Goal: Task Accomplishment & Management: Manage account settings

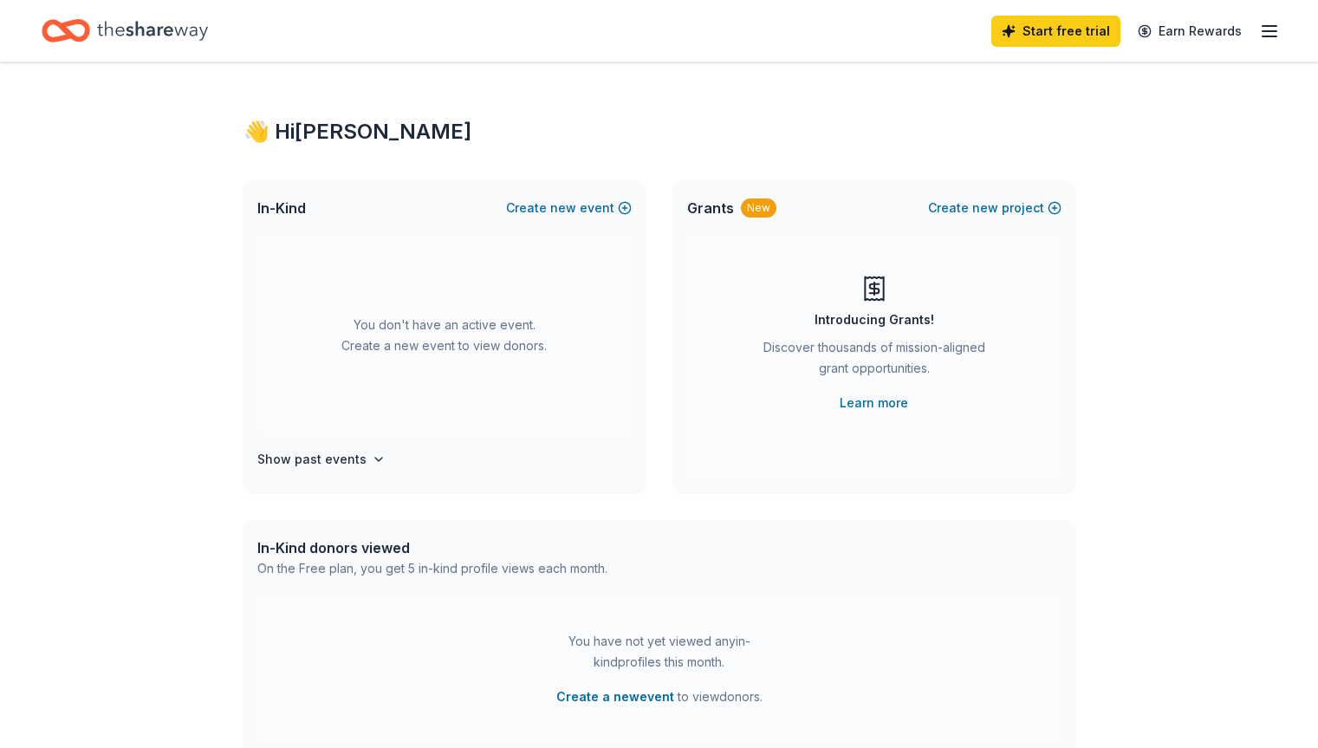
click at [1262, 36] on line "button" at bounding box center [1269, 36] width 14 height 0
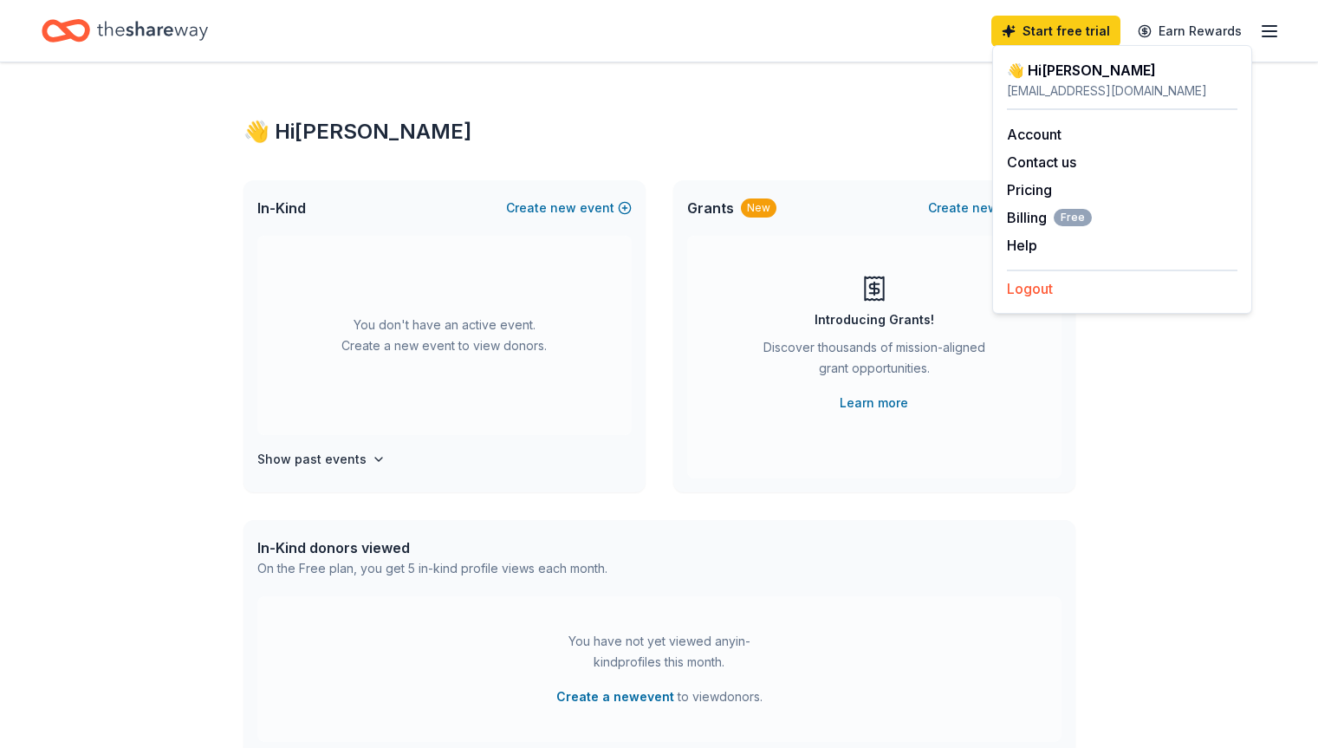
click at [1020, 287] on button "Logout" at bounding box center [1030, 288] width 46 height 21
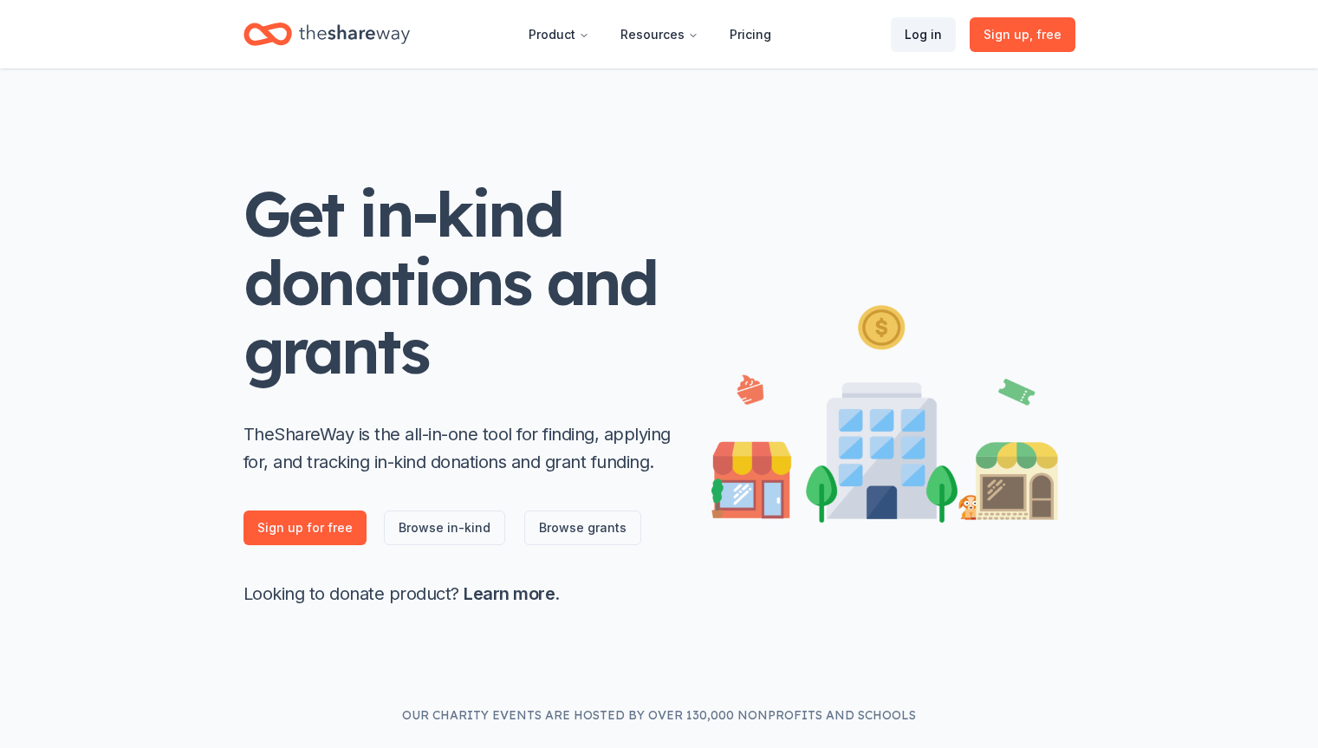
click at [930, 33] on link "Log in" at bounding box center [923, 34] width 65 height 35
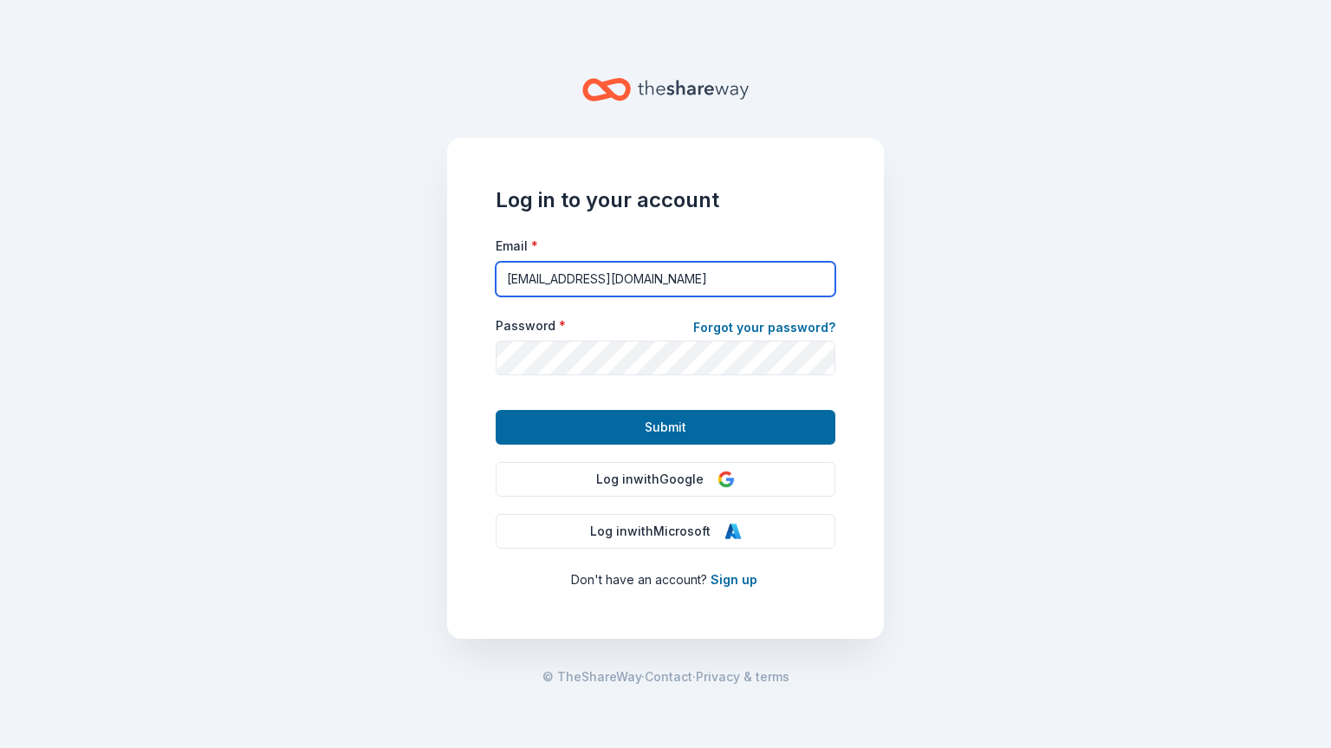
click at [663, 272] on input "[EMAIL_ADDRESS][DOMAIN_NAME]" at bounding box center [666, 279] width 340 height 35
type input "k"
type input "[EMAIL_ADDRESS][DOMAIN_NAME]"
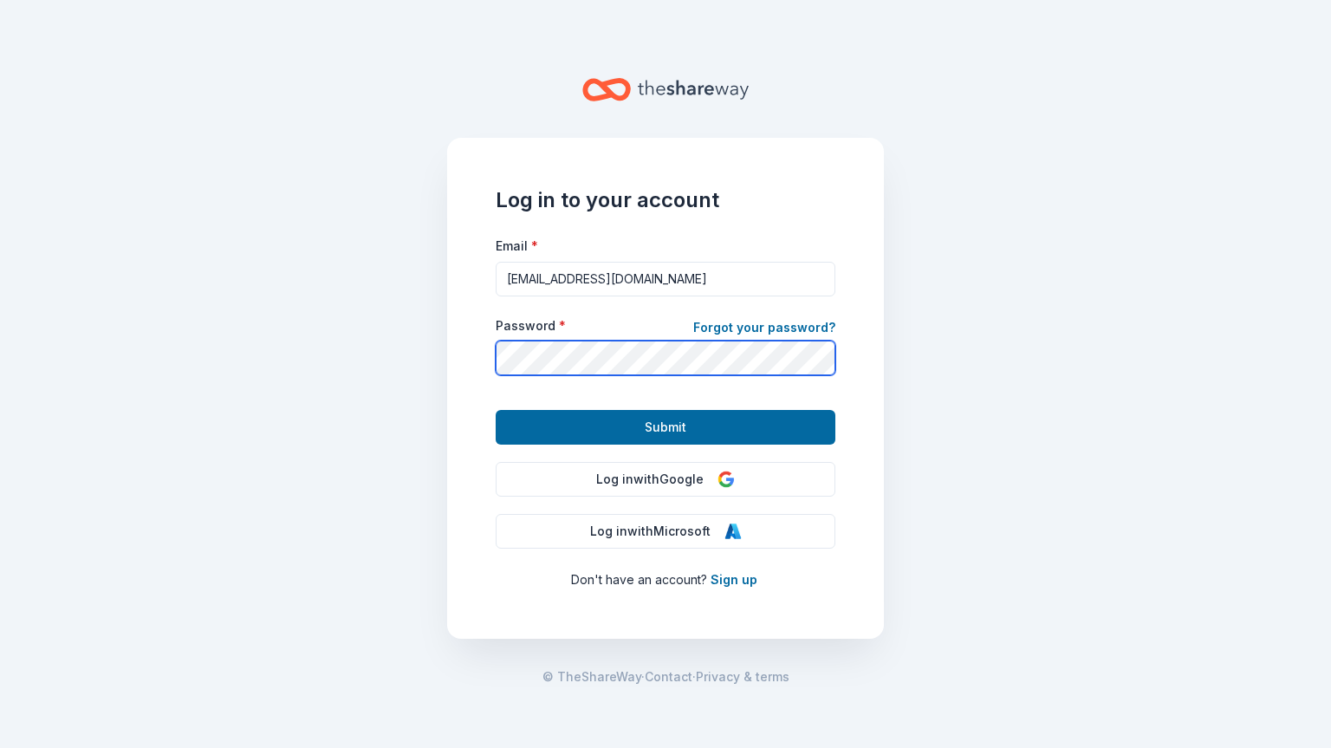
click at [496, 410] on button "Submit" at bounding box center [666, 427] width 340 height 35
